Goal: Find specific page/section: Find specific page/section

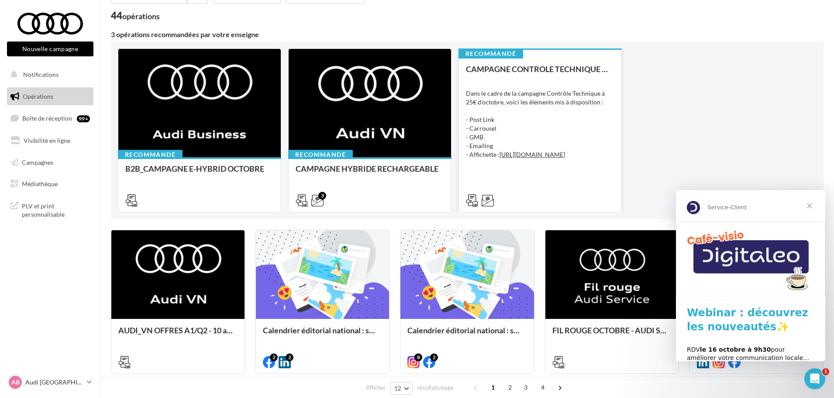
scroll to position [131, 0]
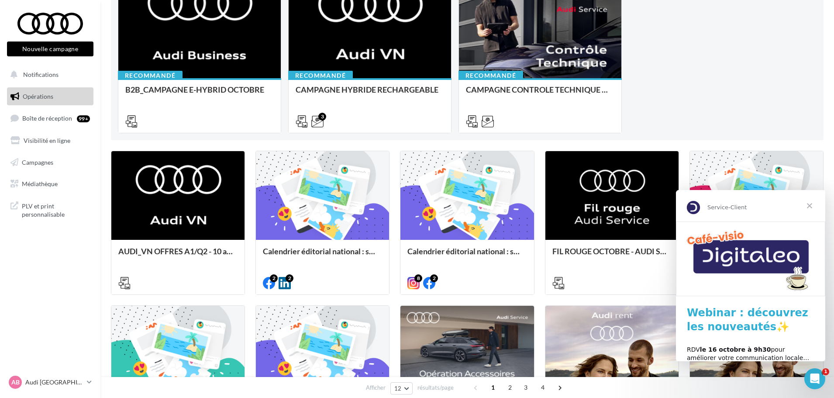
click at [814, 208] on span "Fermer" at bounding box center [809, 205] width 31 height 31
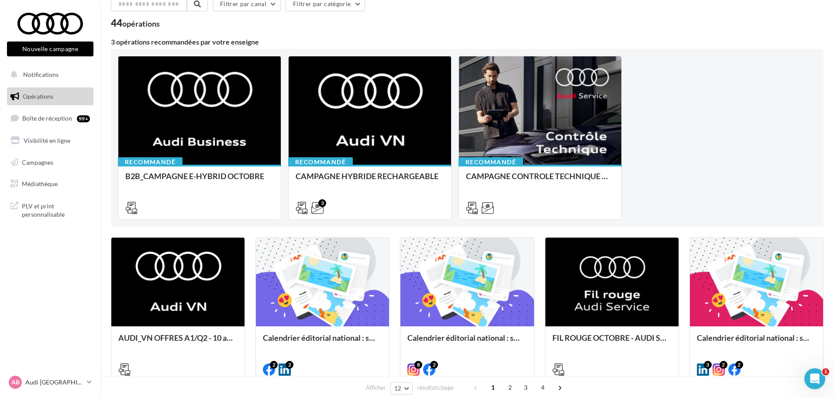
scroll to position [44, 0]
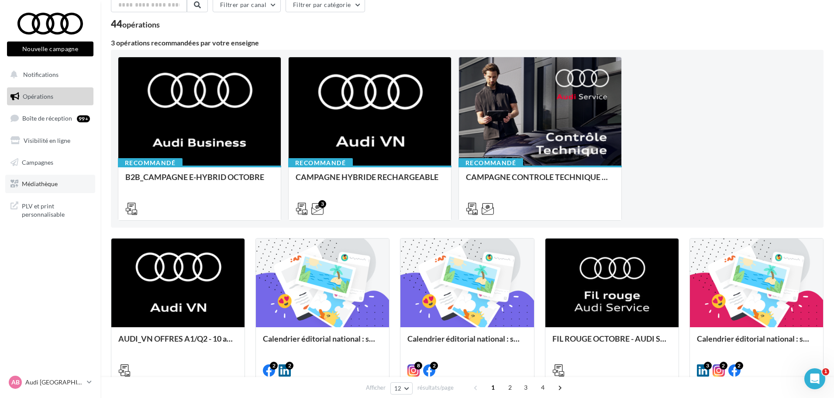
click at [34, 184] on span "Médiathèque" at bounding box center [40, 183] width 36 height 7
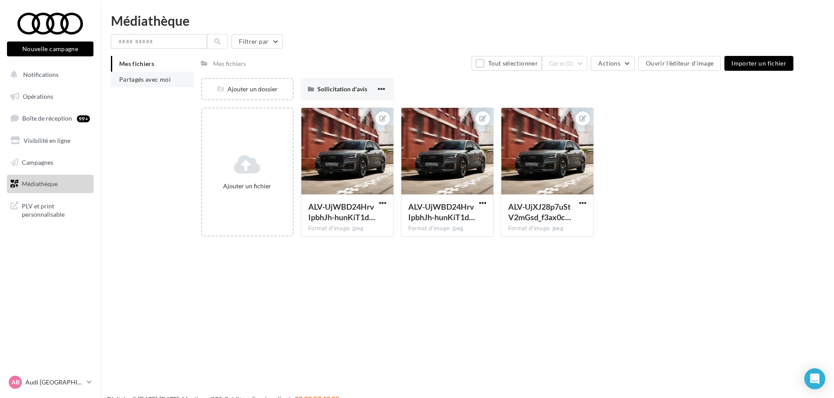
click at [143, 82] on span "Partagés avec moi" at bounding box center [145, 79] width 52 height 7
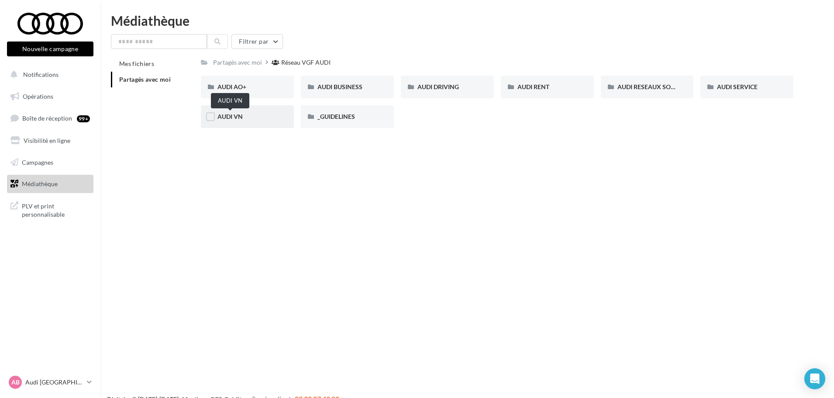
click at [238, 119] on span "AUDI VN" at bounding box center [229, 116] width 25 height 7
